Goal: Transaction & Acquisition: Purchase product/service

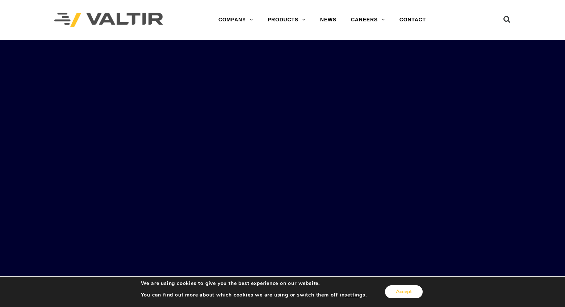
click at [411, 292] on button "Accept" at bounding box center [404, 292] width 38 height 13
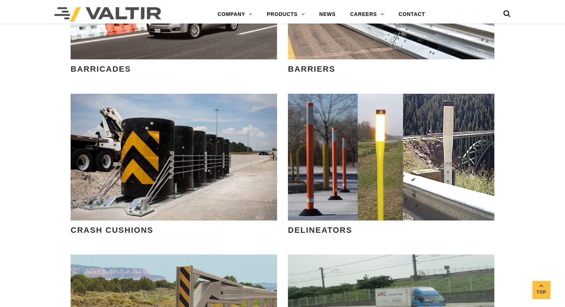
scroll to position [580, 0]
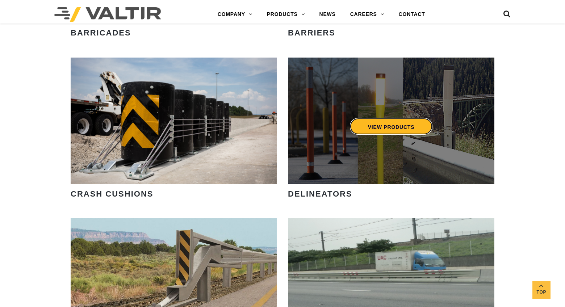
click at [385, 122] on link "VIEW PRODUCTS" at bounding box center [391, 126] width 83 height 17
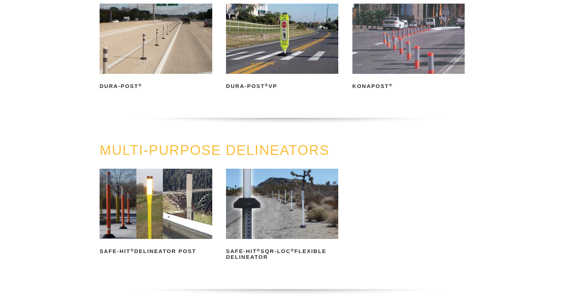
scroll to position [217, 0]
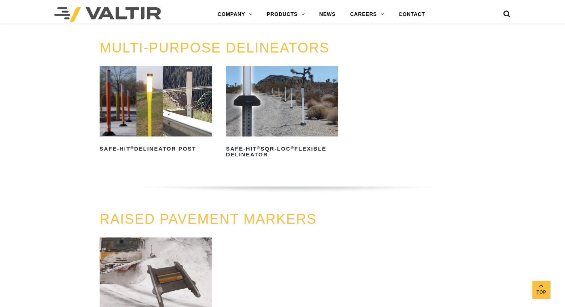
click at [124, 99] on img at bounding box center [156, 101] width 113 height 70
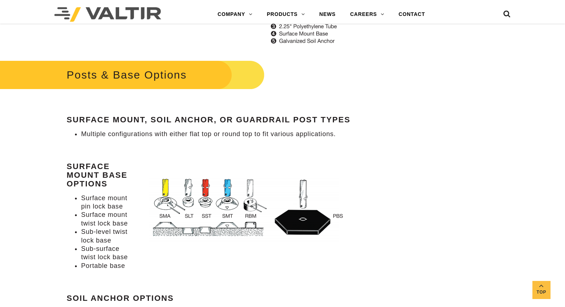
scroll to position [725, 0]
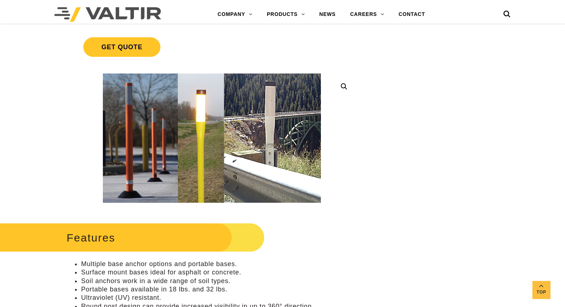
scroll to position [0, 0]
